Goal: Information Seeking & Learning: Learn about a topic

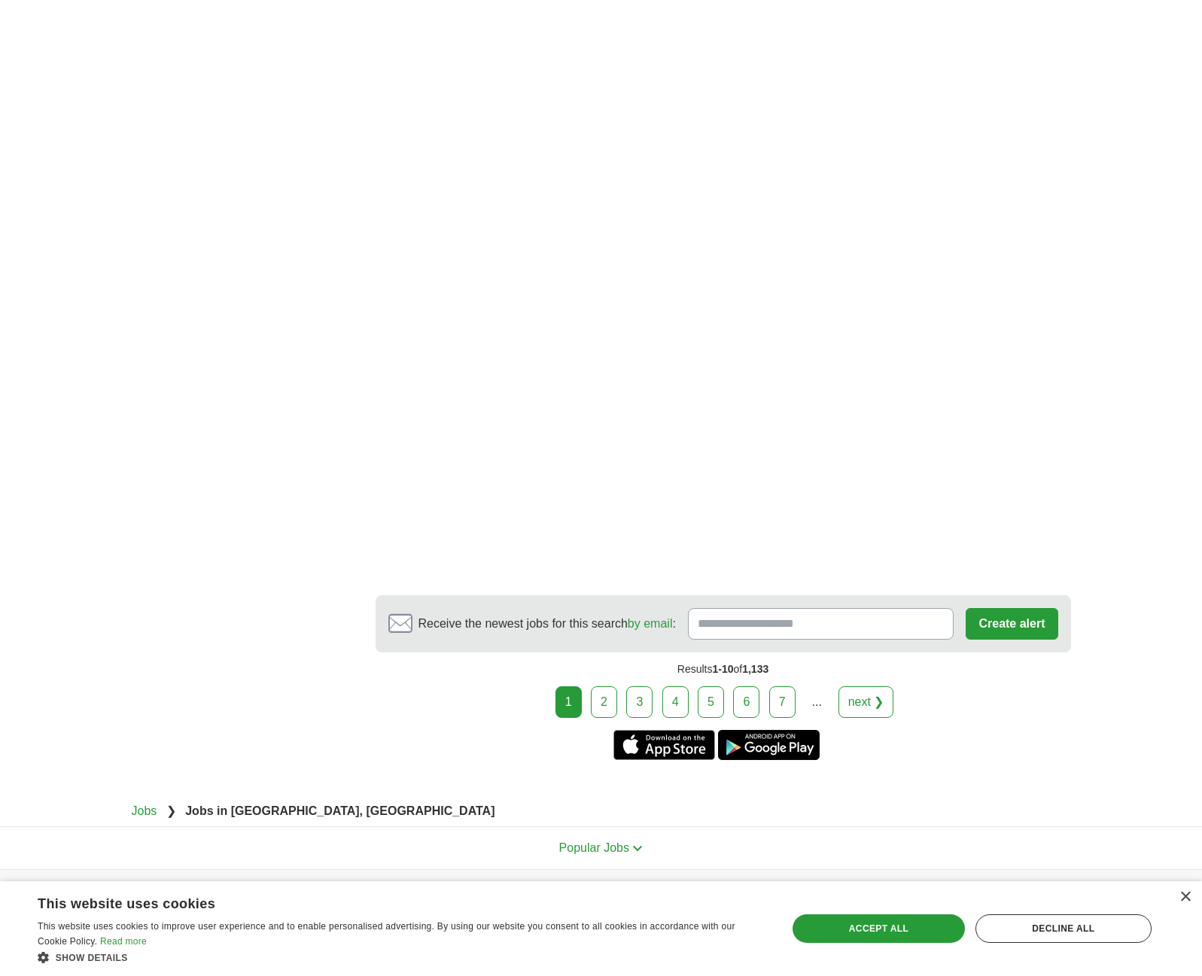
scroll to position [2309, 0]
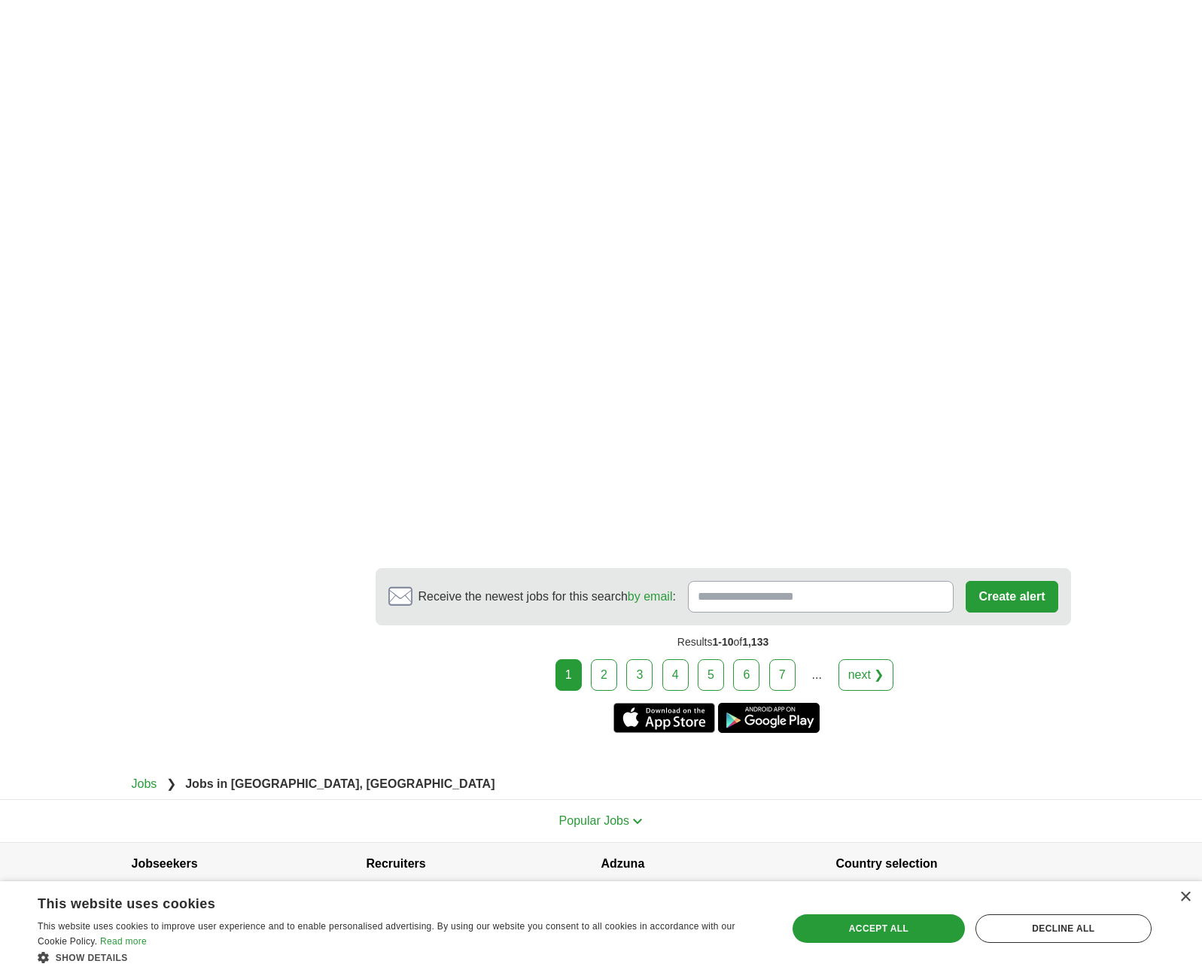
click at [597, 659] on link "2" at bounding box center [604, 675] width 26 height 32
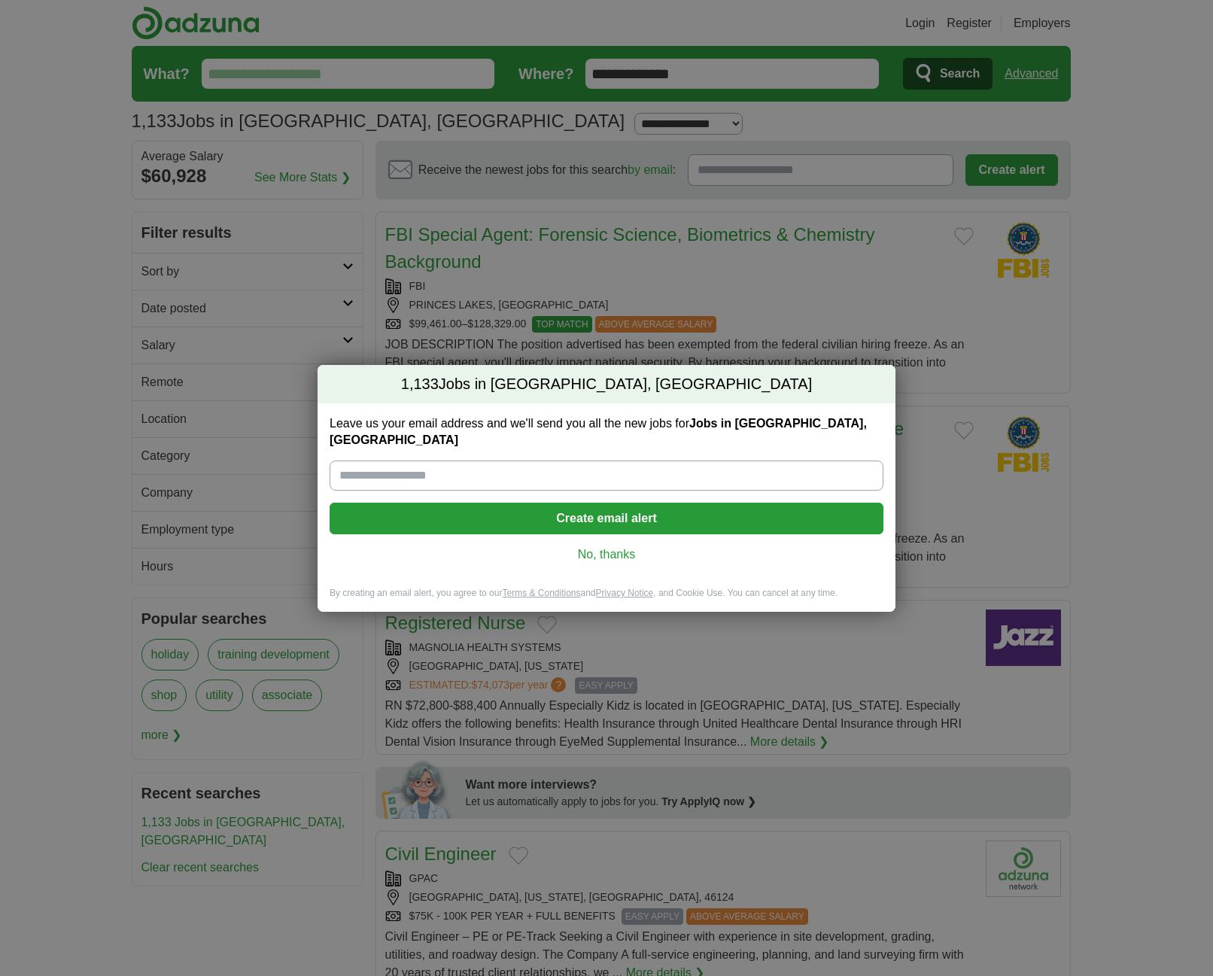
drag, startPoint x: 958, startPoint y: 314, endPoint x: 945, endPoint y: 315, distance: 13.6
click at [954, 314] on div "1,133 Jobs in Edinburgh, IN Leave us your email address and we'll send you all …" at bounding box center [606, 488] width 1213 height 976
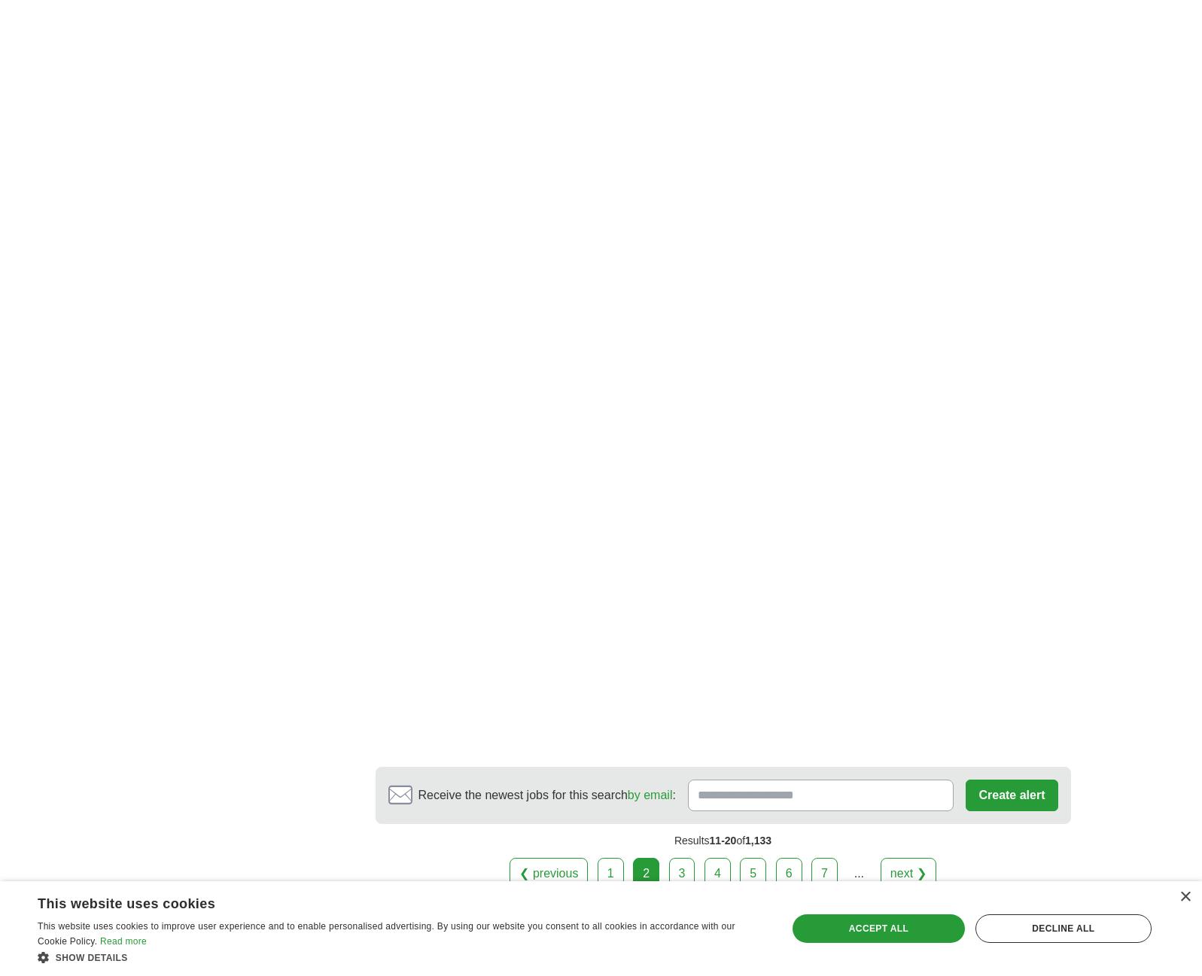
scroll to position [2409, 0]
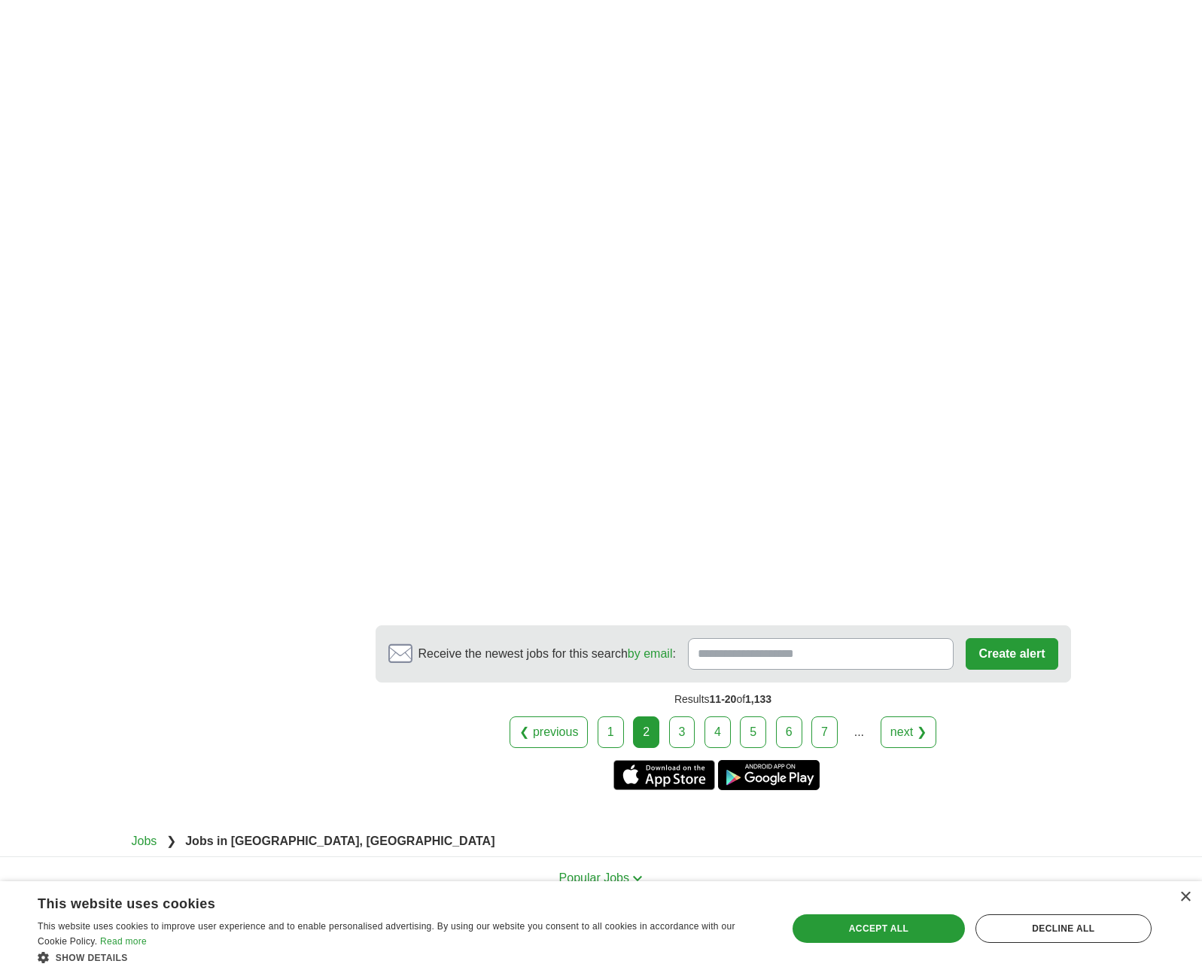
click at [678, 730] on link "3" at bounding box center [682, 733] width 26 height 32
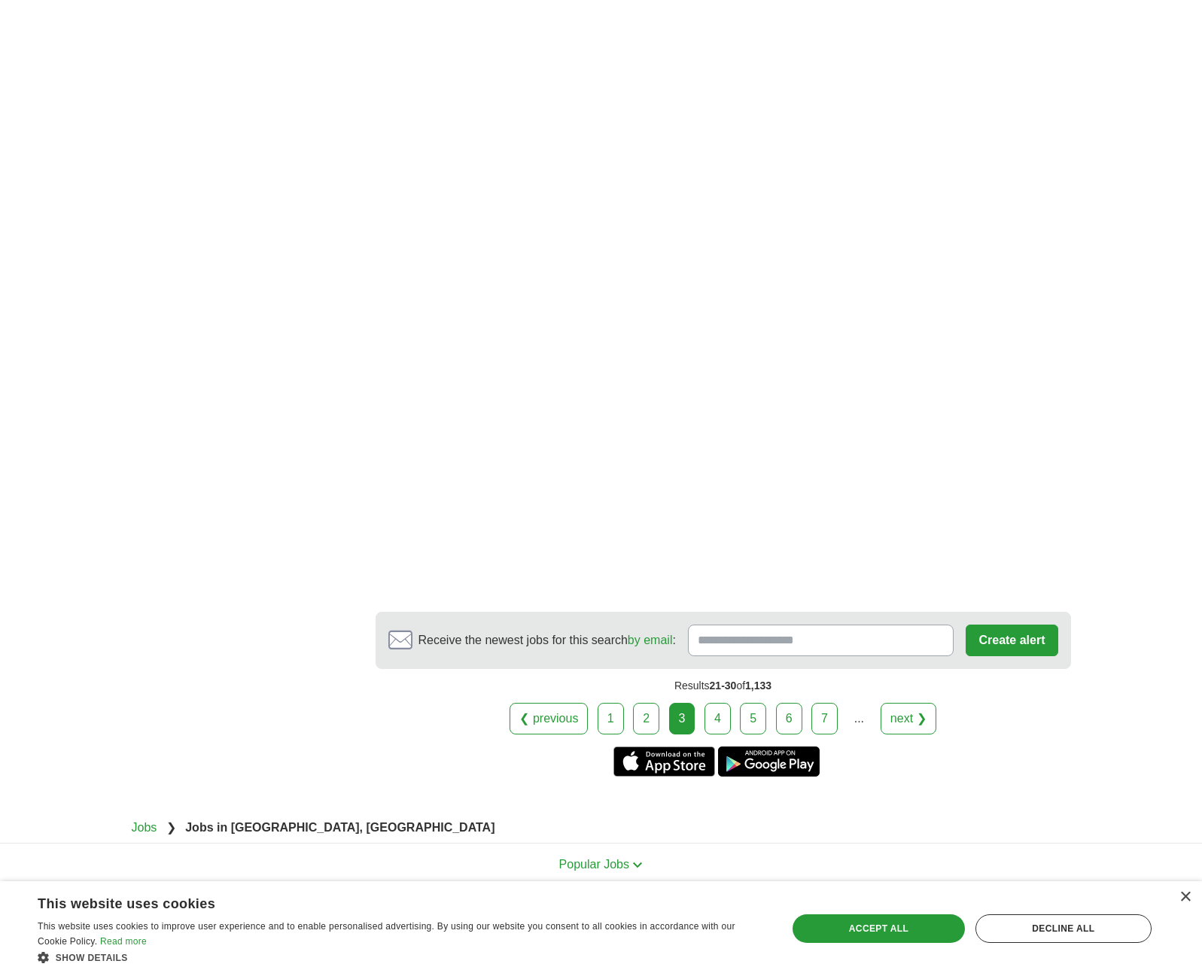
scroll to position [2464, 0]
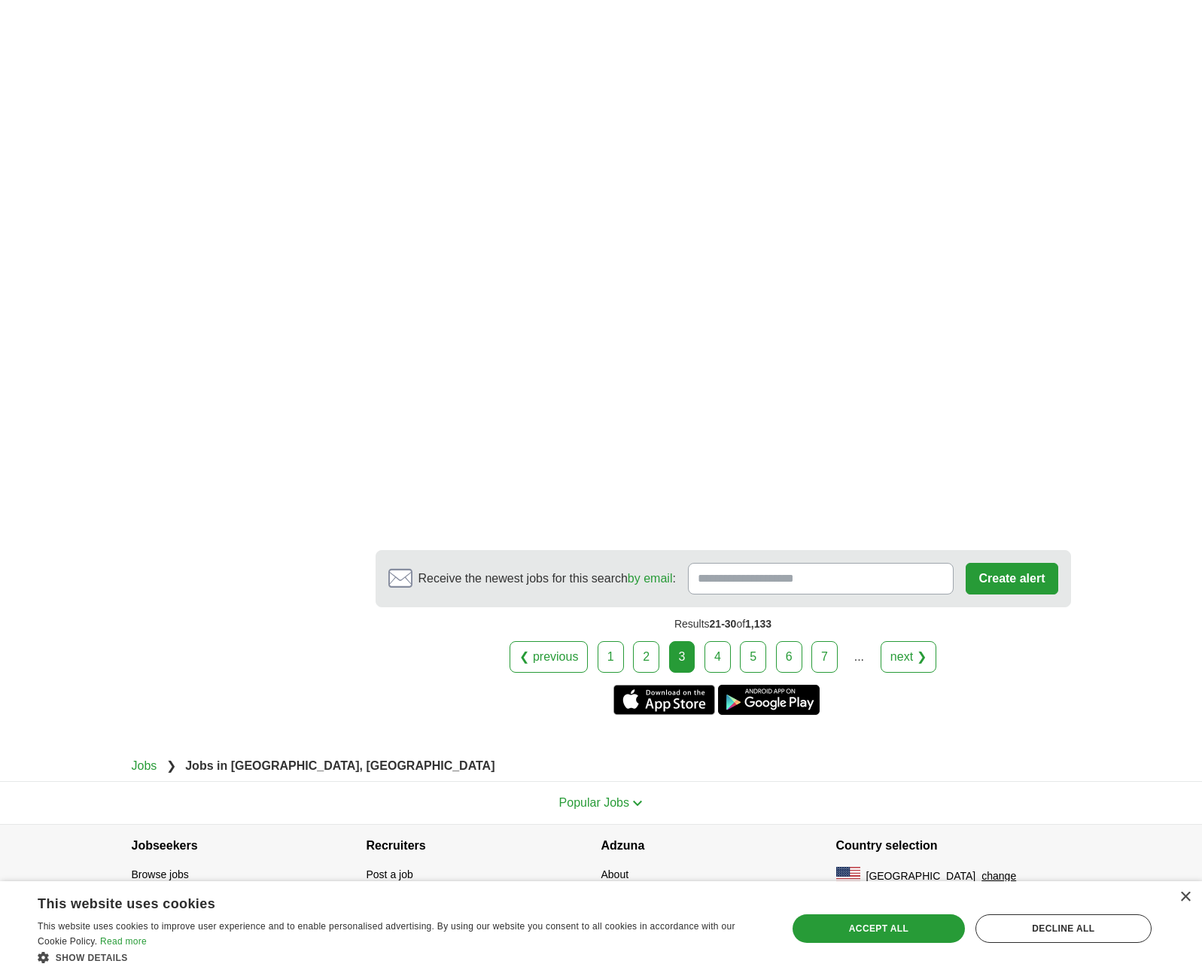
click at [717, 660] on link "4" at bounding box center [718, 657] width 26 height 32
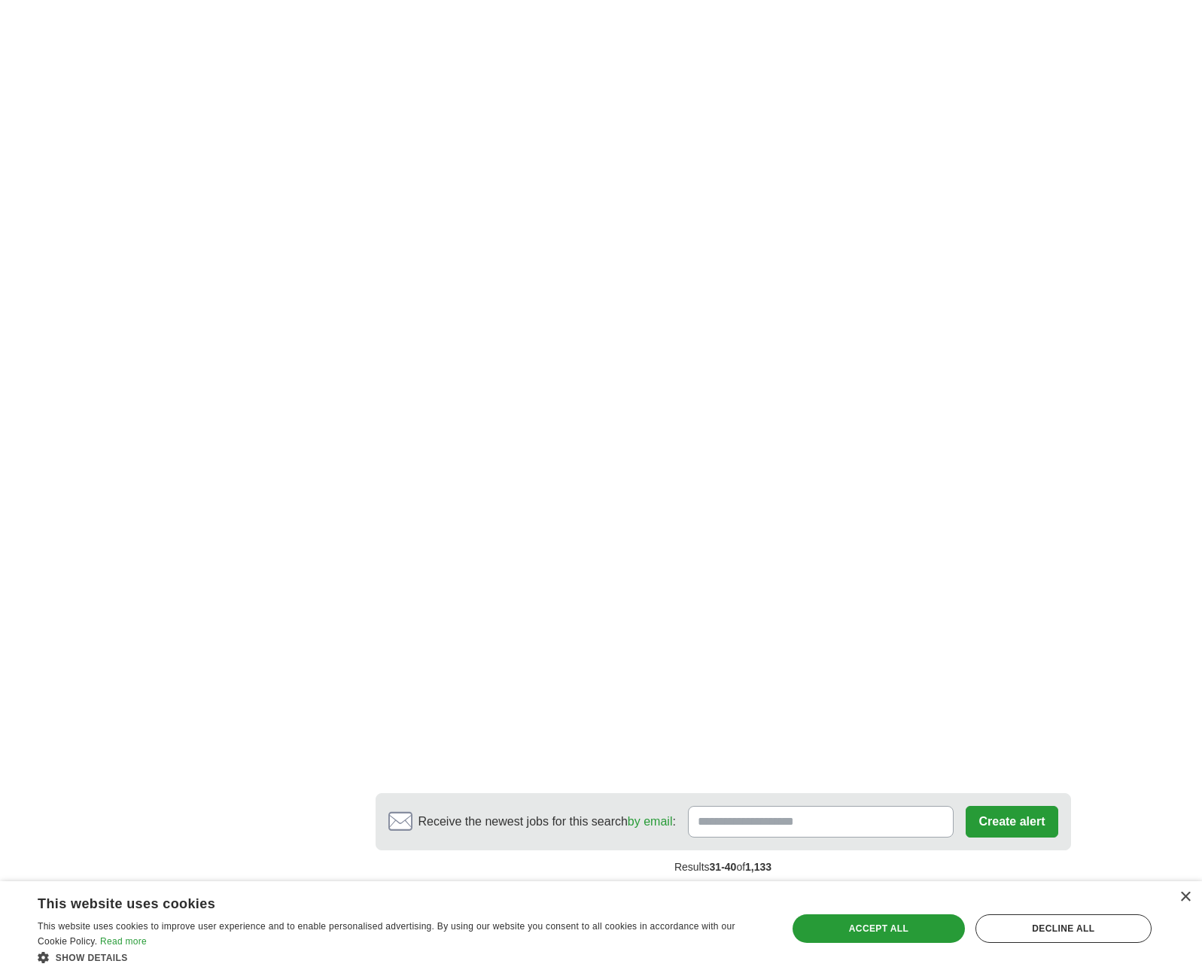
scroll to position [2208, 0]
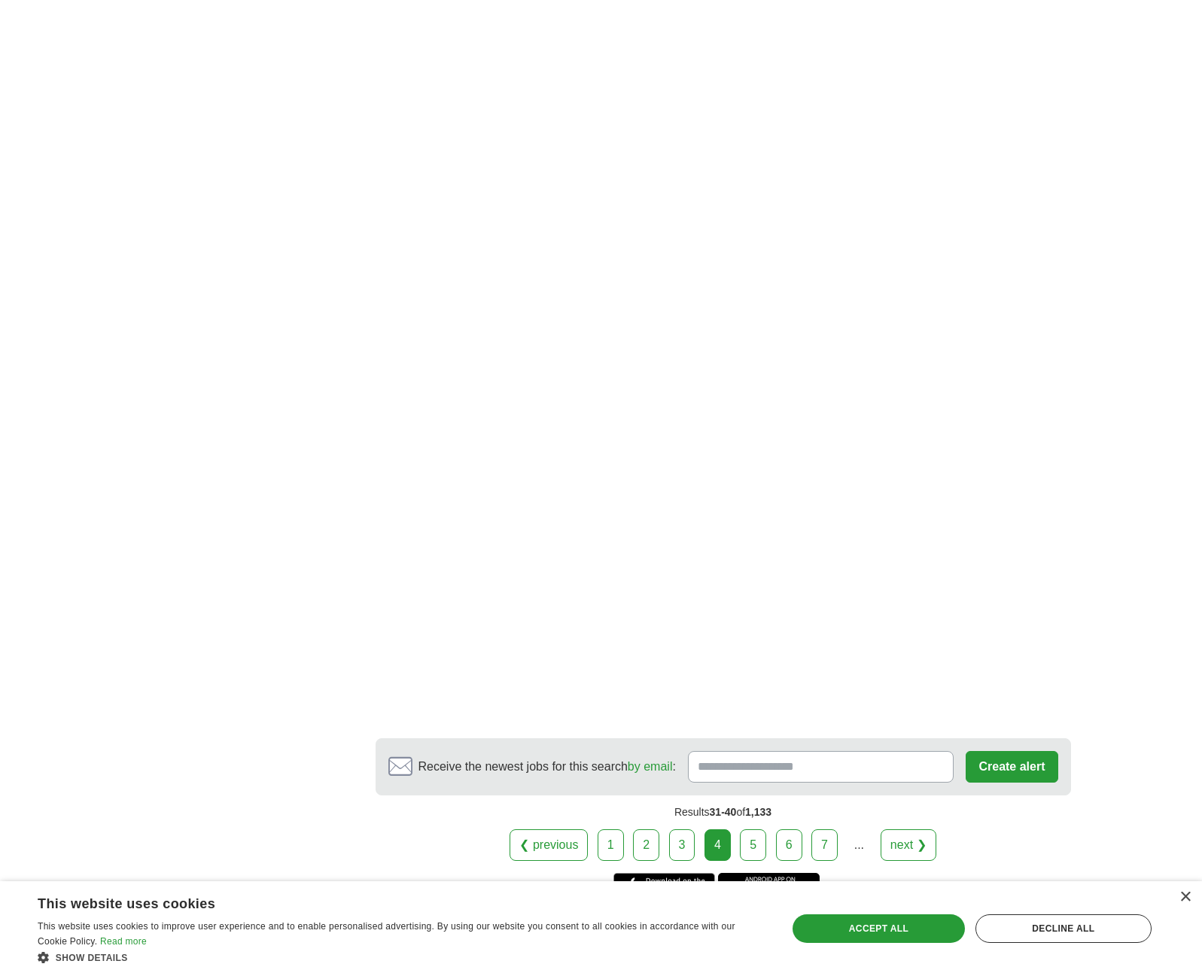
click at [765, 844] on link "5" at bounding box center [753, 846] width 26 height 32
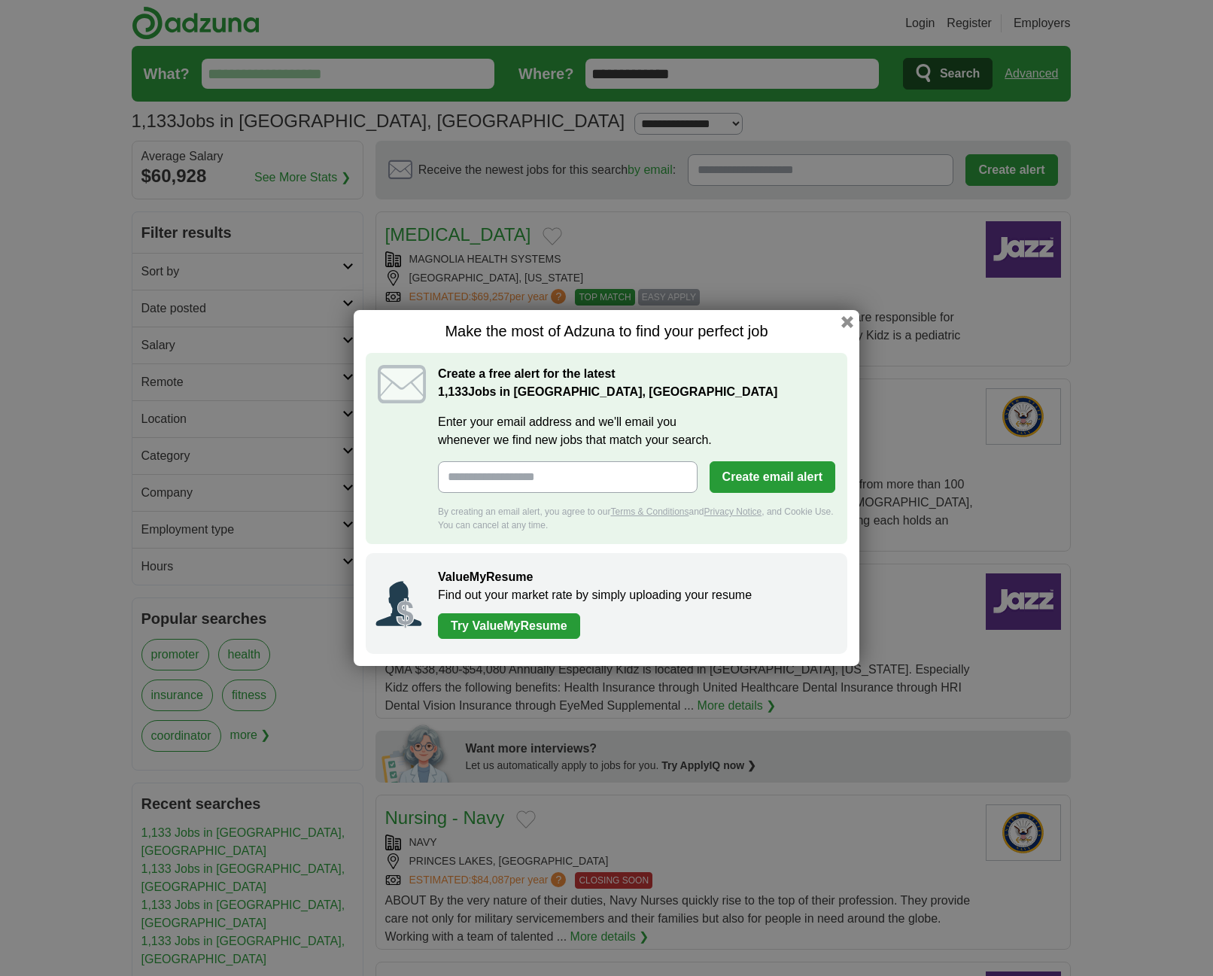
click at [845, 330] on h1 "Make the most of Adzuna to find your perfect job" at bounding box center [607, 331] width 482 height 19
click at [845, 319] on button "button" at bounding box center [847, 322] width 17 height 17
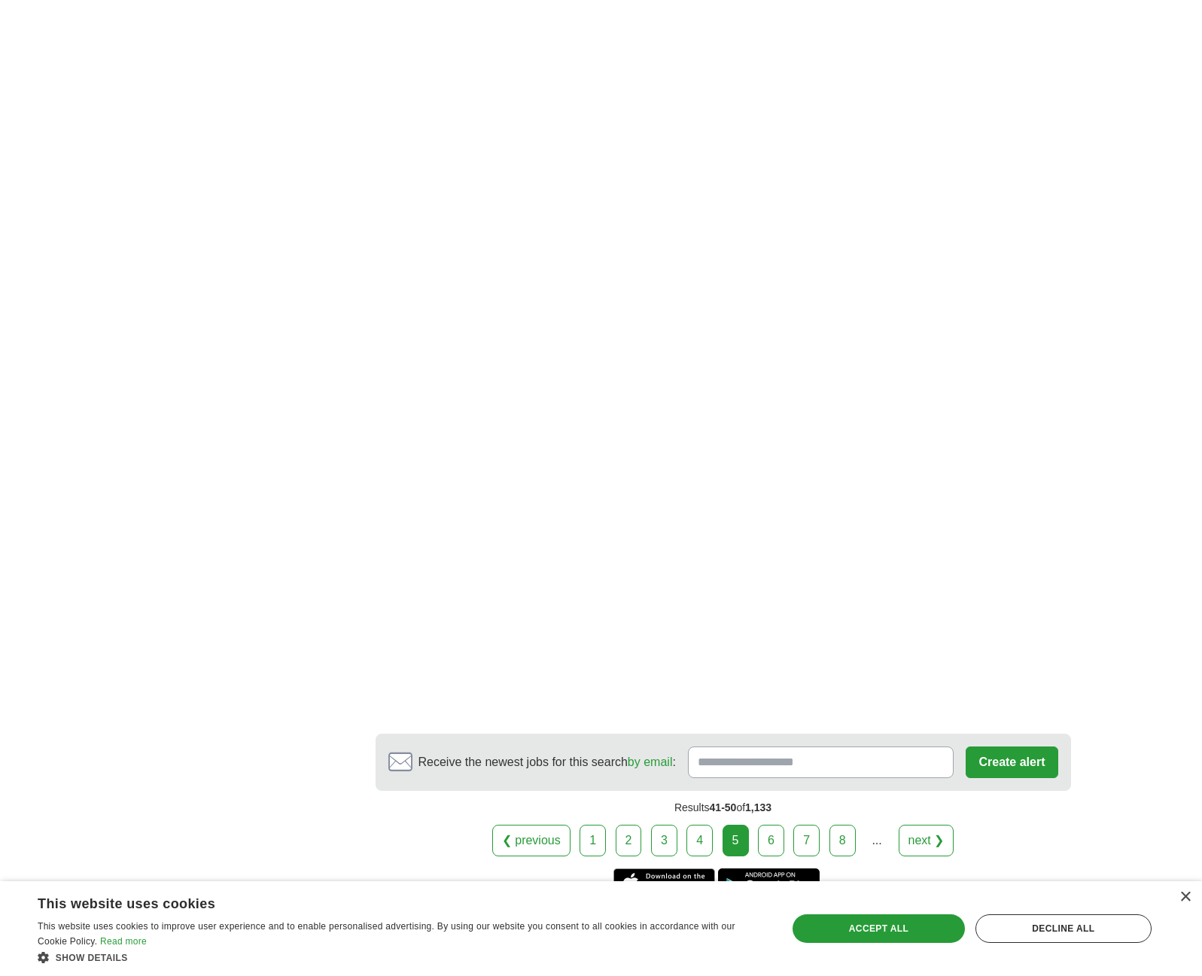
scroll to position [2409, 0]
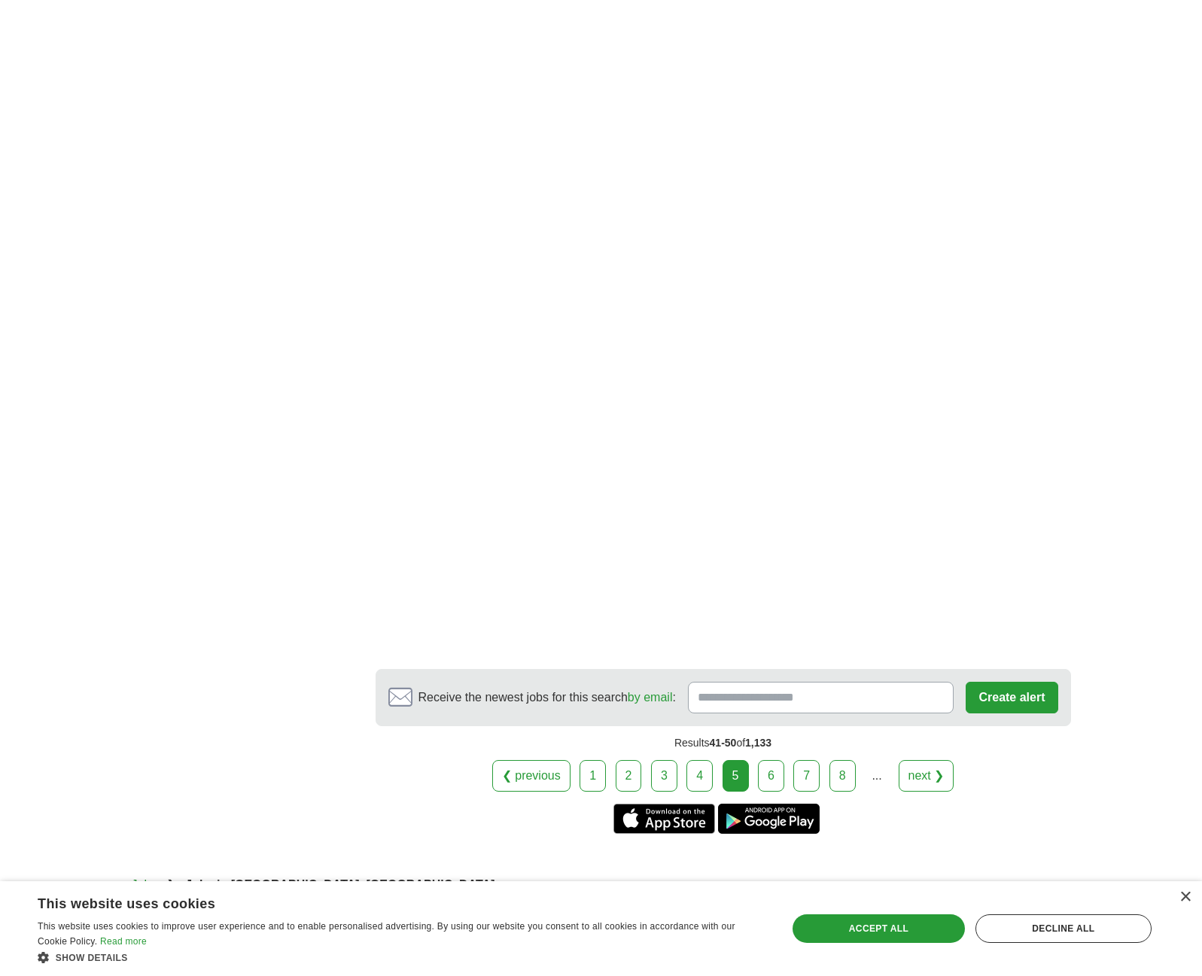
click at [773, 761] on link "6" at bounding box center [771, 776] width 26 height 32
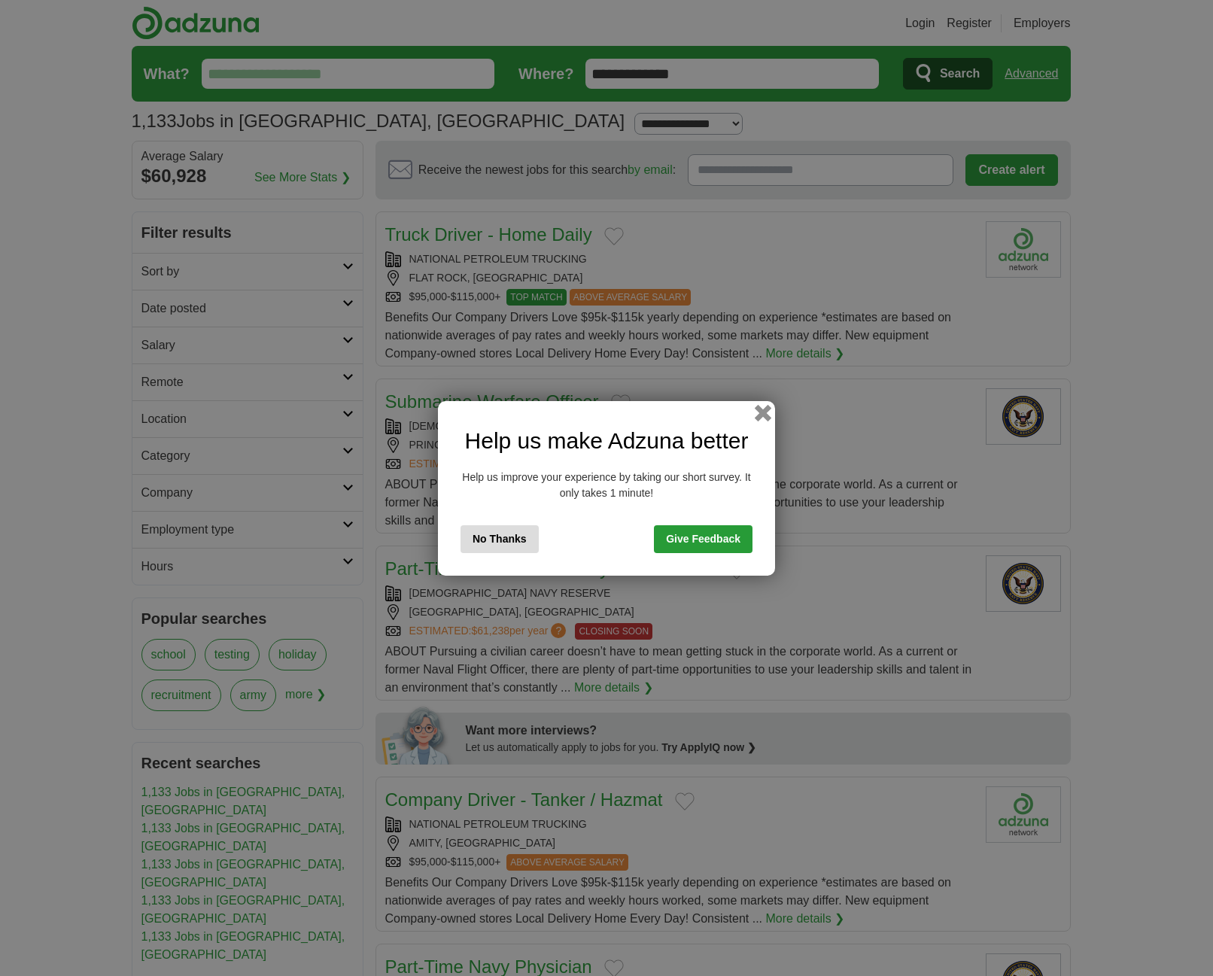
click at [761, 413] on button "button" at bounding box center [763, 412] width 17 height 17
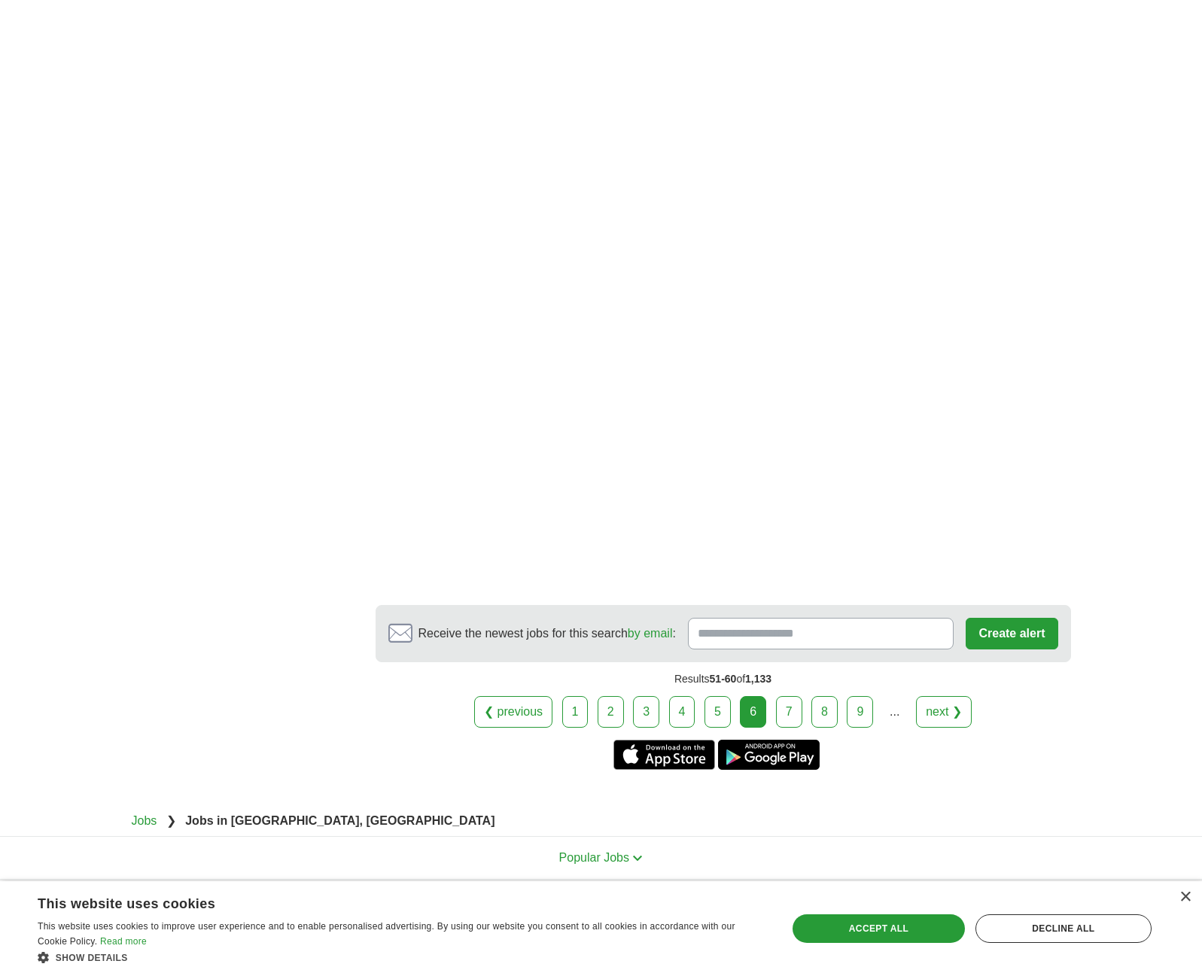
scroll to position [2409, 0]
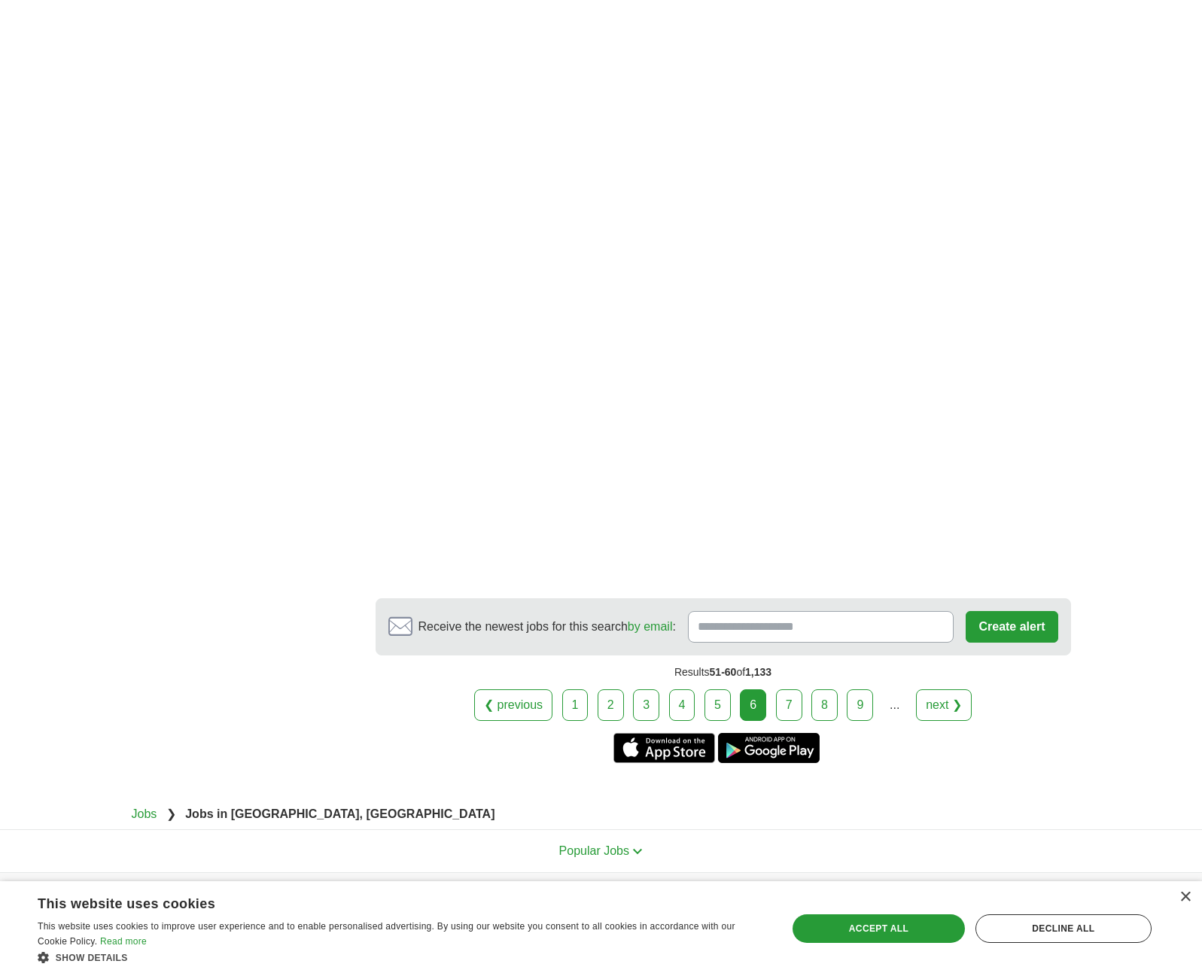
click at [782, 690] on link "7" at bounding box center [789, 706] width 26 height 32
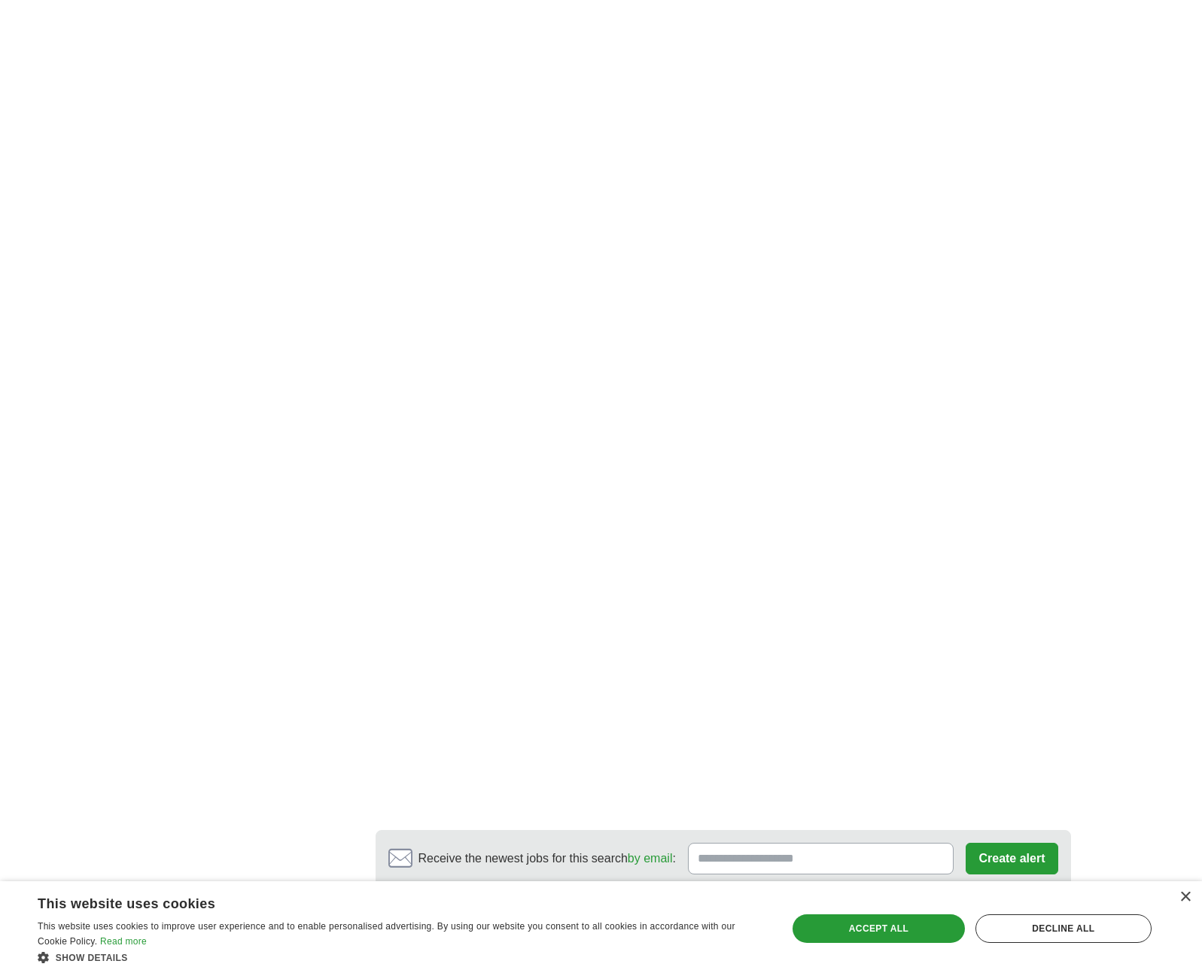
scroll to position [2208, 0]
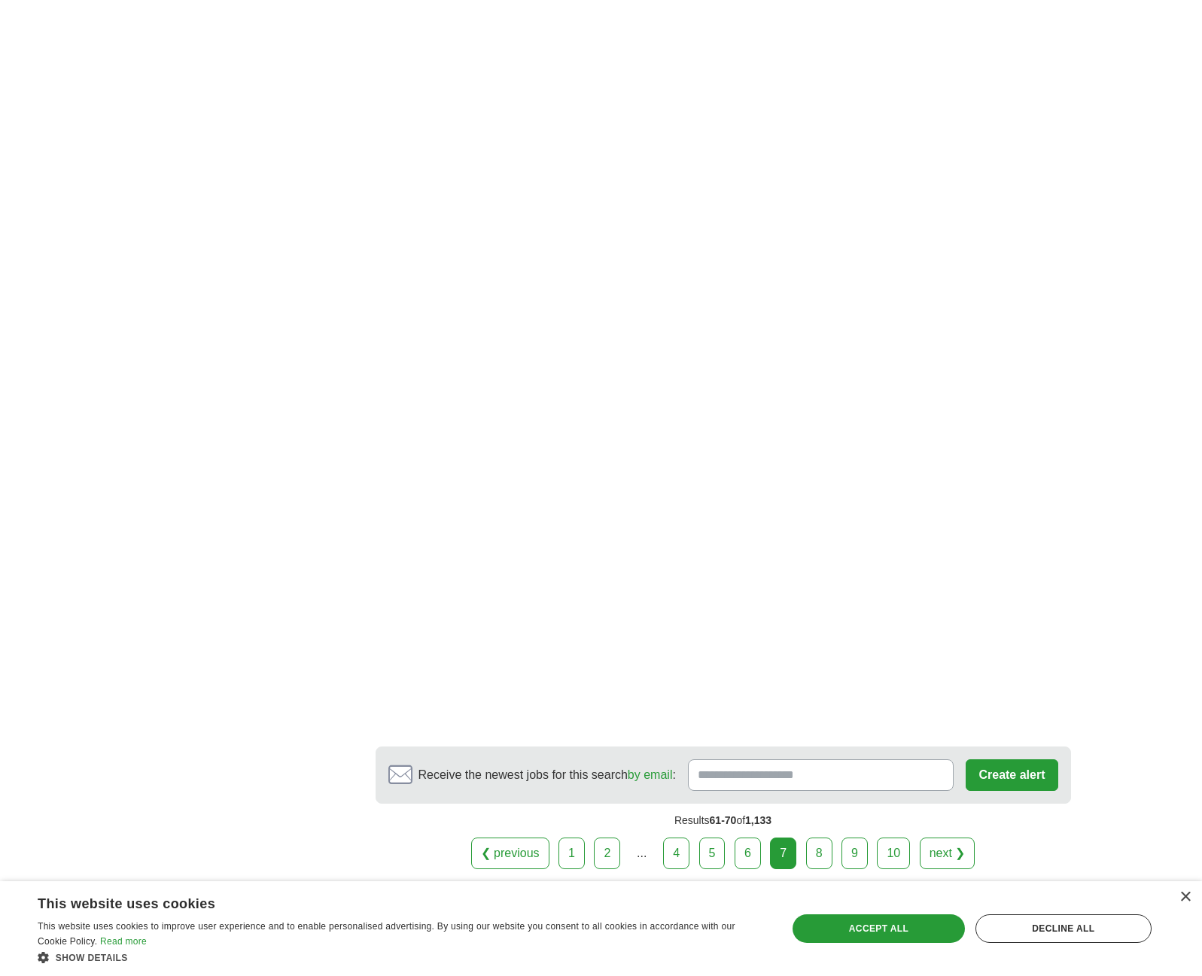
click at [823, 851] on link "8" at bounding box center [819, 854] width 26 height 32
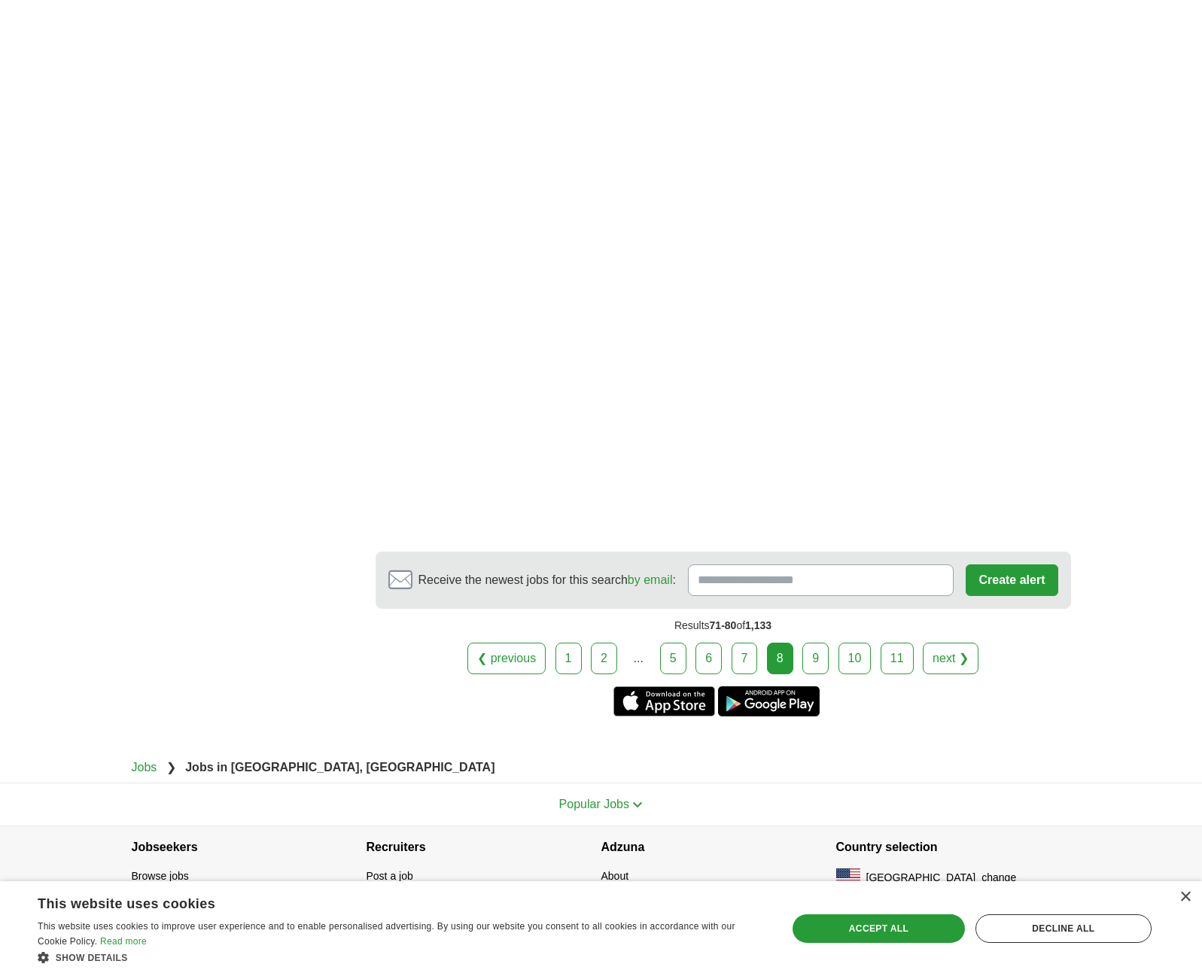
scroll to position [2397, 0]
click at [813, 661] on link "9" at bounding box center [815, 657] width 26 height 32
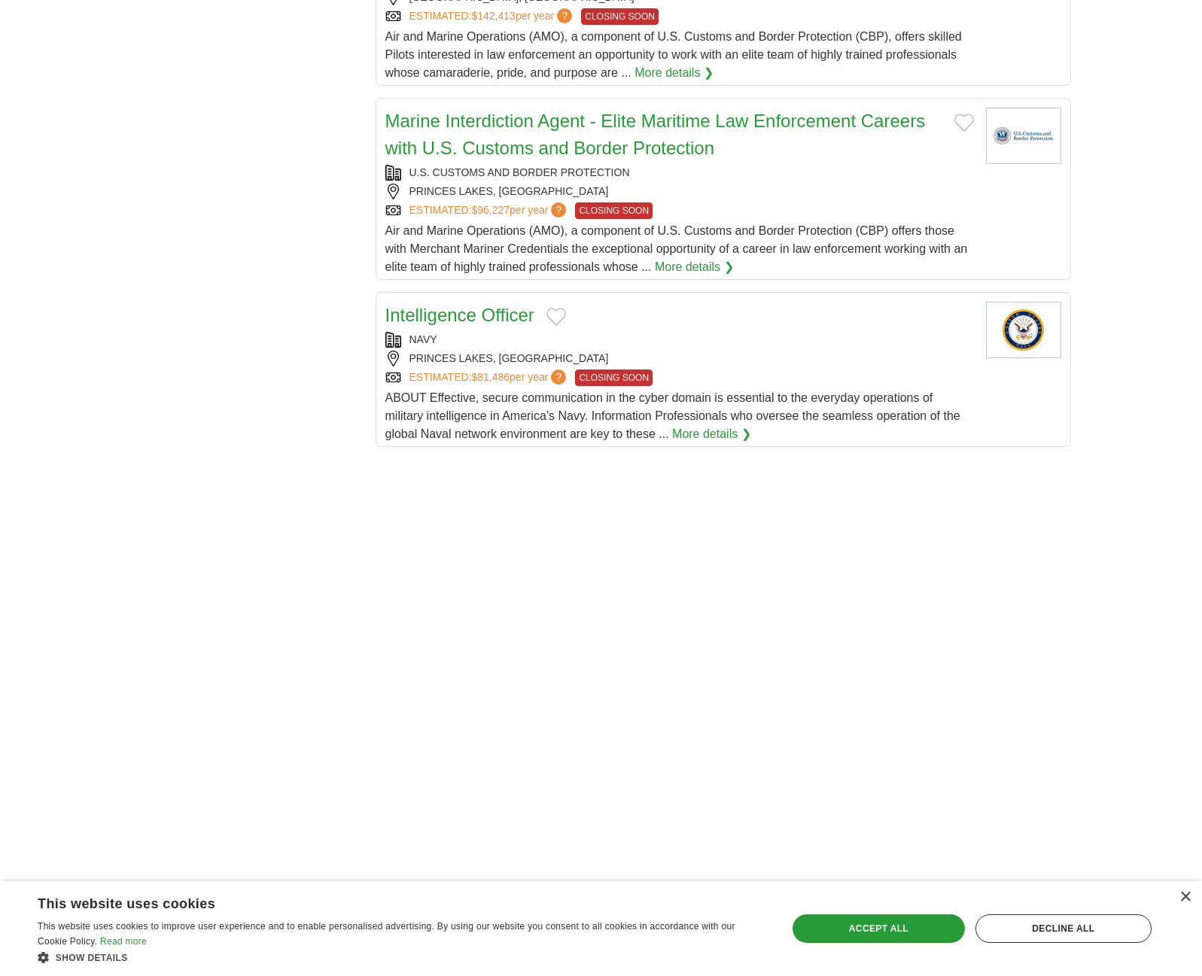
scroll to position [2187, 0]
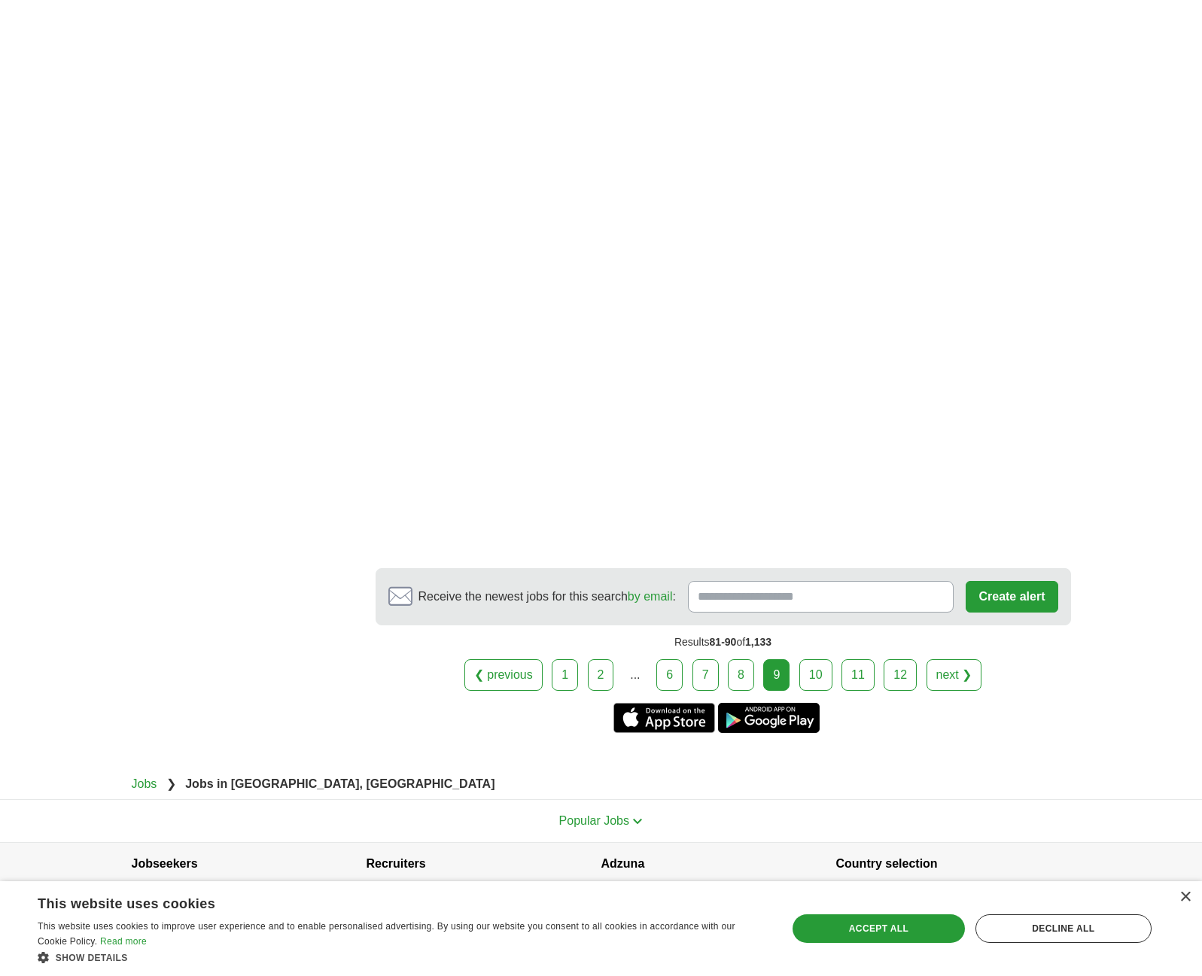
click at [815, 659] on link "10" at bounding box center [815, 675] width 33 height 32
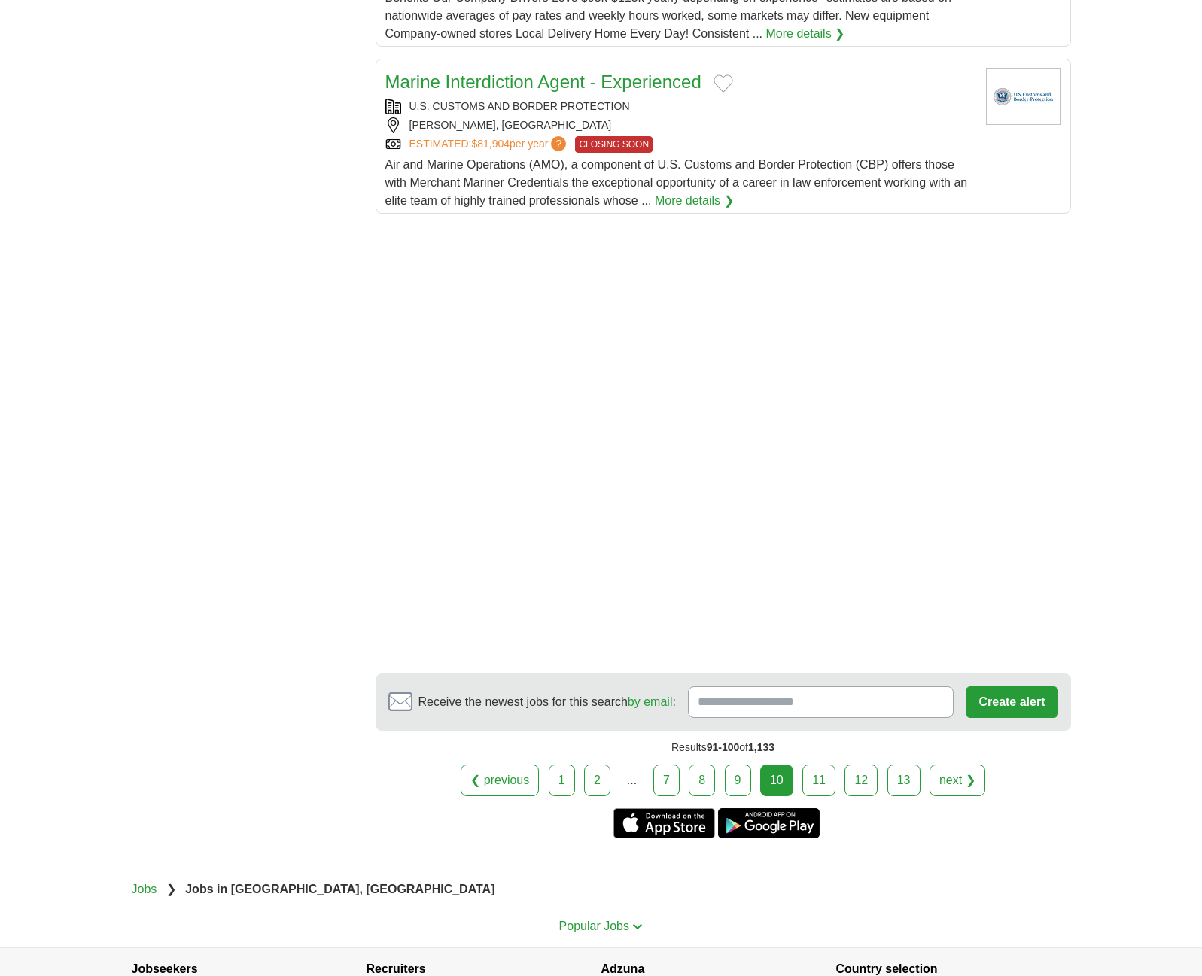
scroll to position [1807, 0]
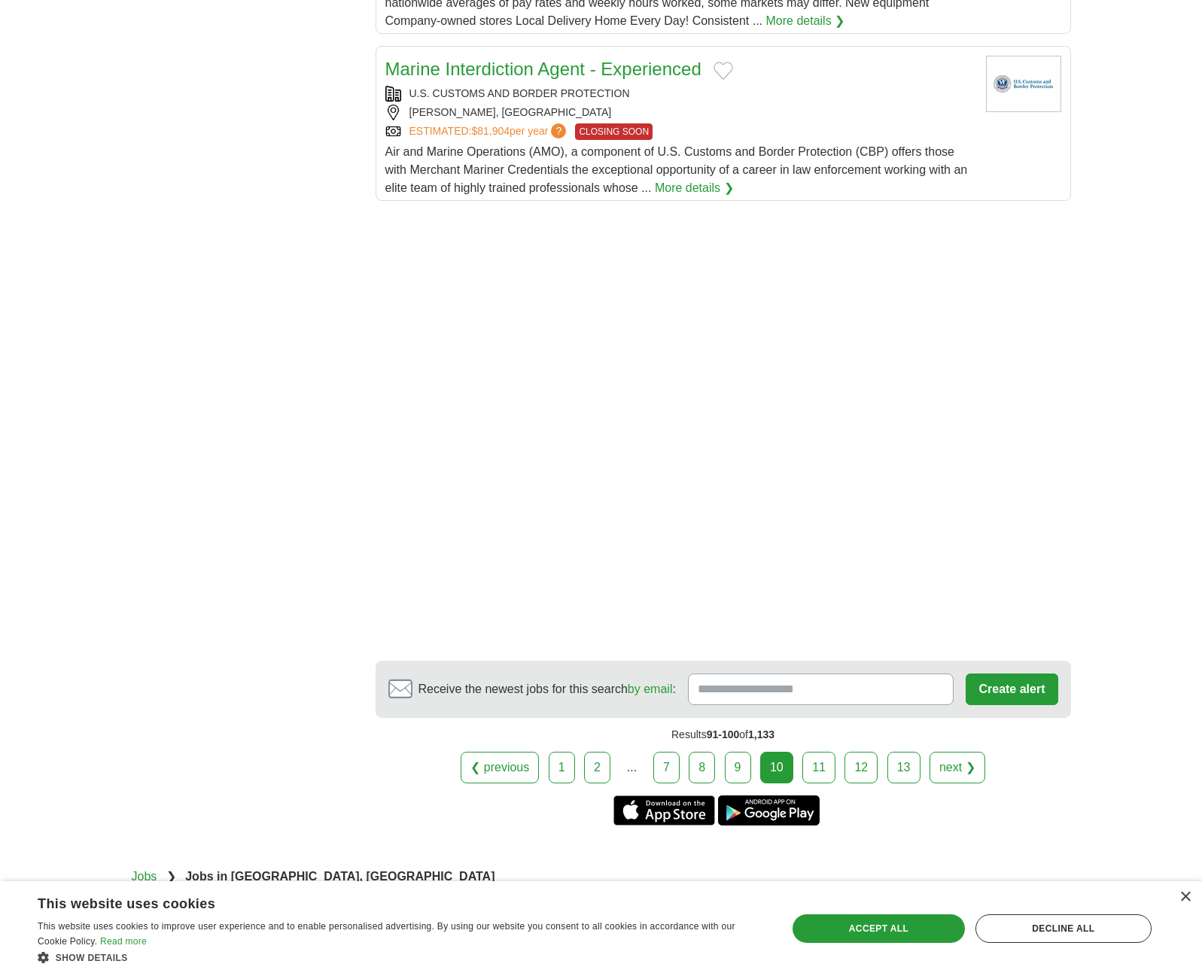
click at [825, 778] on link "11" at bounding box center [818, 768] width 33 height 32
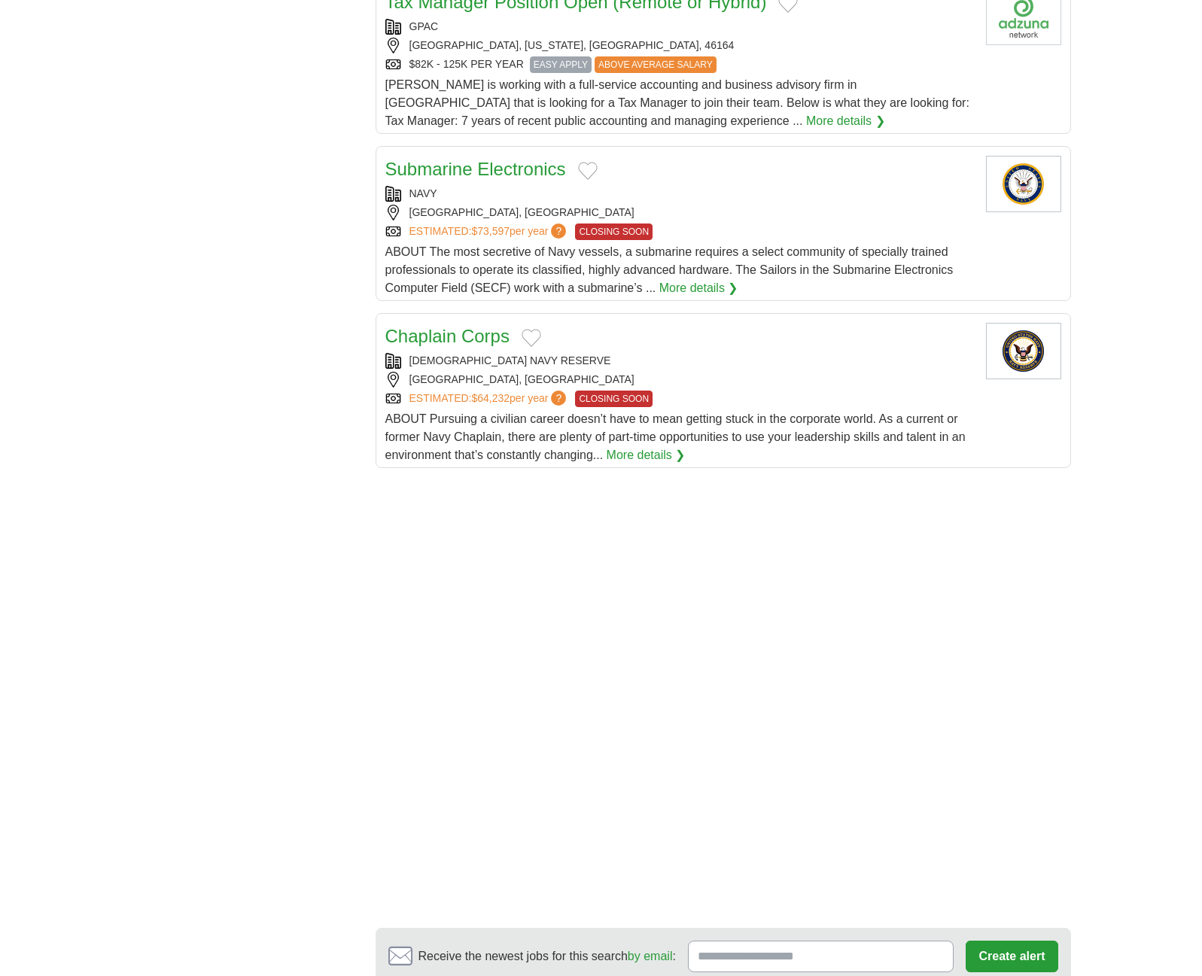
scroll to position [1606, 0]
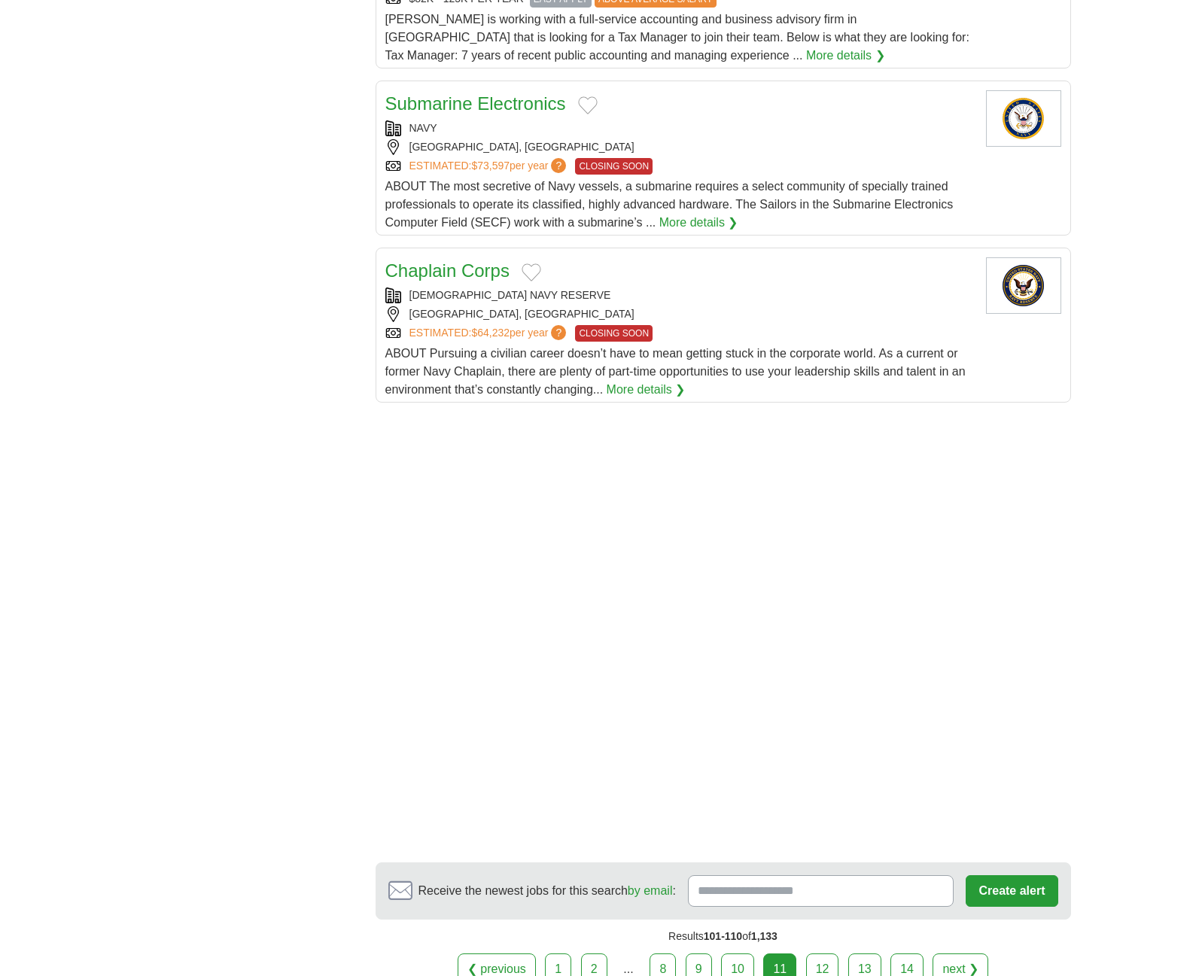
click at [809, 969] on link "12" at bounding box center [822, 970] width 33 height 32
